Goal: Find specific page/section: Find specific page/section

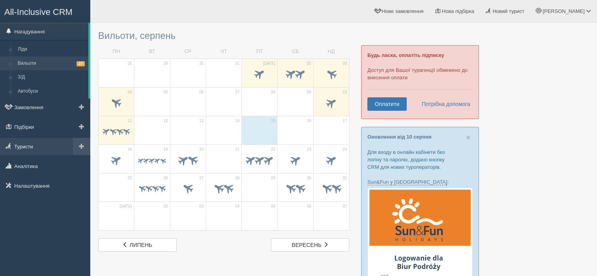
click at [31, 151] on link "Туристи" at bounding box center [45, 146] width 90 height 17
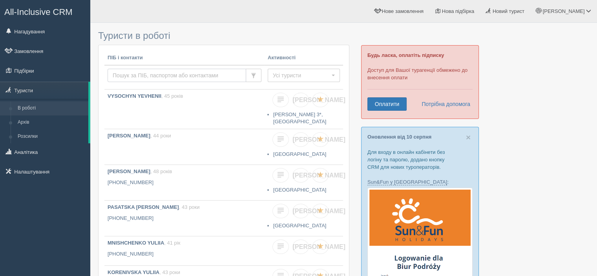
click at [192, 73] on input "text" at bounding box center [177, 75] width 139 height 13
type input "л"
type input "[DATE]"
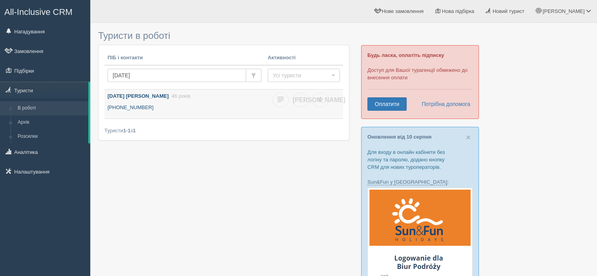
click at [137, 94] on b "[DATE] [PERSON_NAME]" at bounding box center [138, 96] width 61 height 6
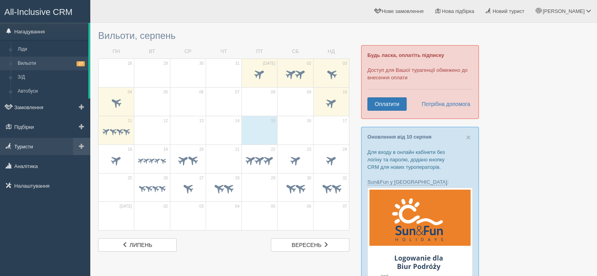
click at [34, 152] on link "Туристи" at bounding box center [45, 146] width 90 height 17
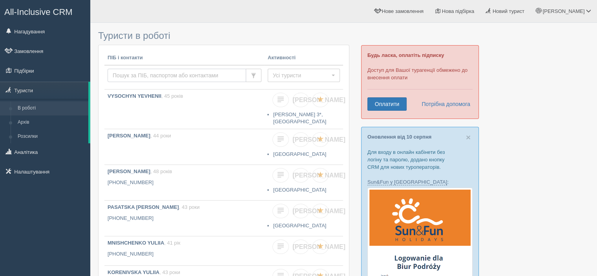
click at [133, 77] on input "text" at bounding box center [177, 75] width 139 height 13
type input "[DATE]"
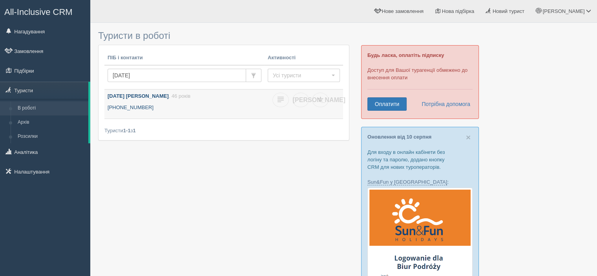
click at [135, 96] on b "KOLIADA SVITLANA" at bounding box center [138, 96] width 61 height 6
